Goal: Task Accomplishment & Management: Manage account settings

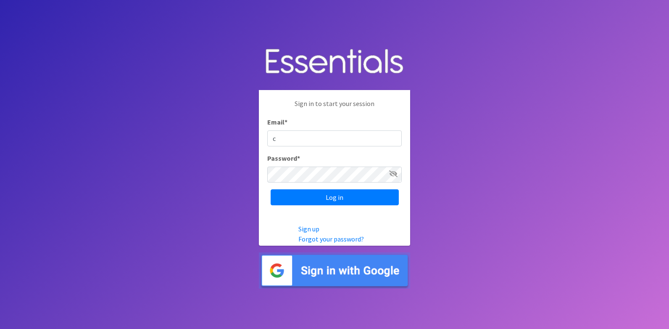
type input "[PERSON_NAME][EMAIL_ADDRESS][DOMAIN_NAME]"
click at [271, 189] on input "Log in" at bounding box center [335, 197] width 128 height 16
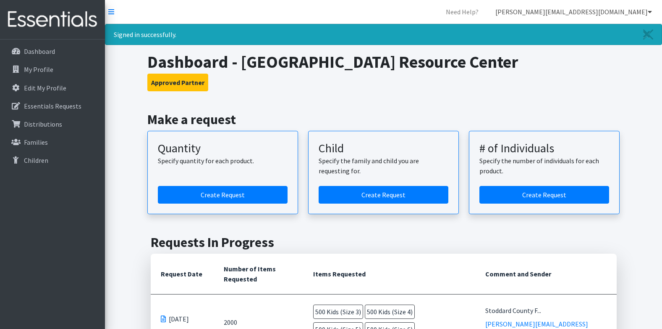
click at [644, 13] on link "[PERSON_NAME][EMAIL_ADDRESS][DOMAIN_NAME]" at bounding box center [574, 11] width 170 height 17
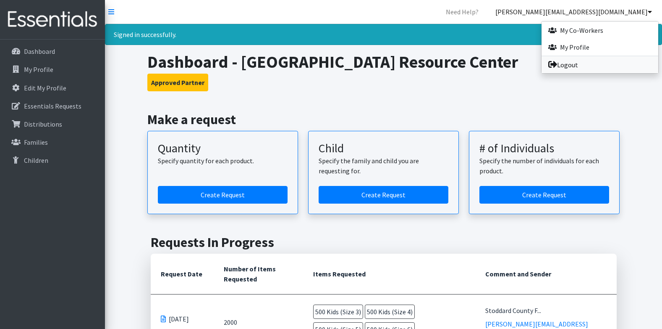
click at [626, 61] on link "Logout" at bounding box center [600, 64] width 117 height 17
